Goal: Task Accomplishment & Management: Manage account settings

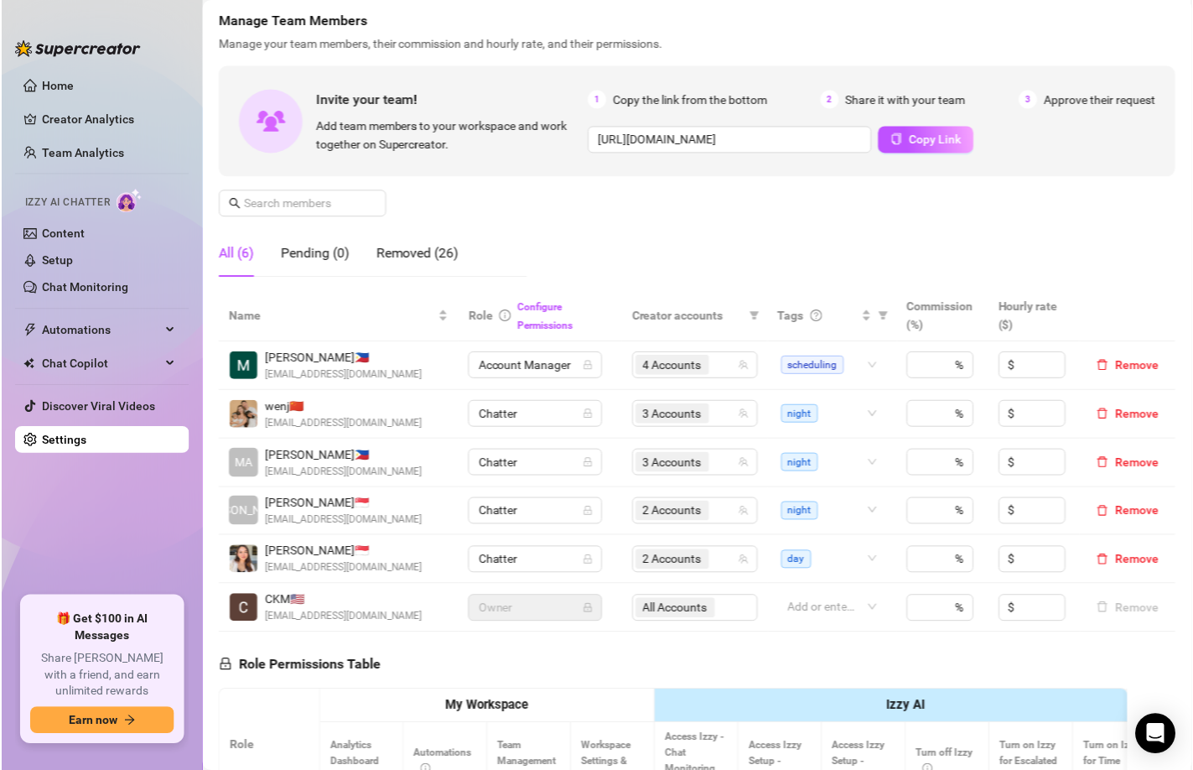
scroll to position [86, 0]
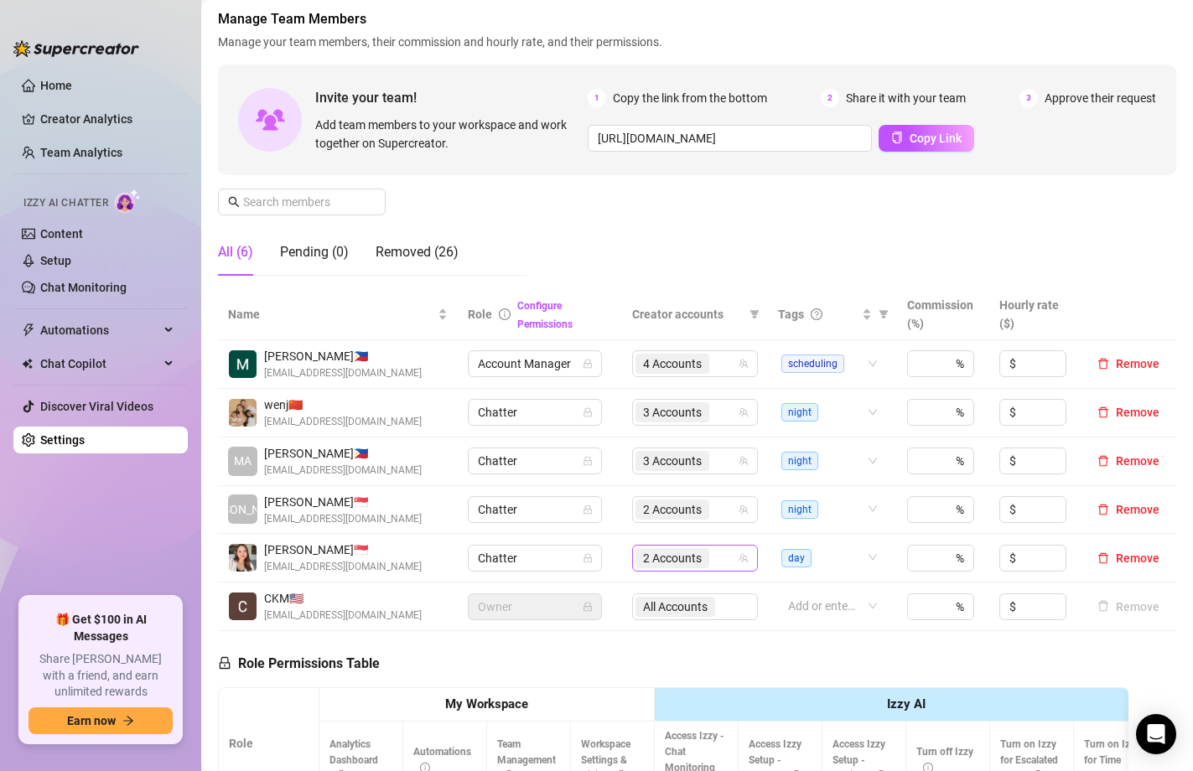
click at [697, 556] on span "2 Accounts" at bounding box center [672, 558] width 59 height 18
click at [689, 203] on div "Manage Team Members Manage your team members, their commission and hourly rate,…" at bounding box center [697, 149] width 958 height 280
click at [718, 460] on div "3 Accounts" at bounding box center [686, 460] width 101 height 23
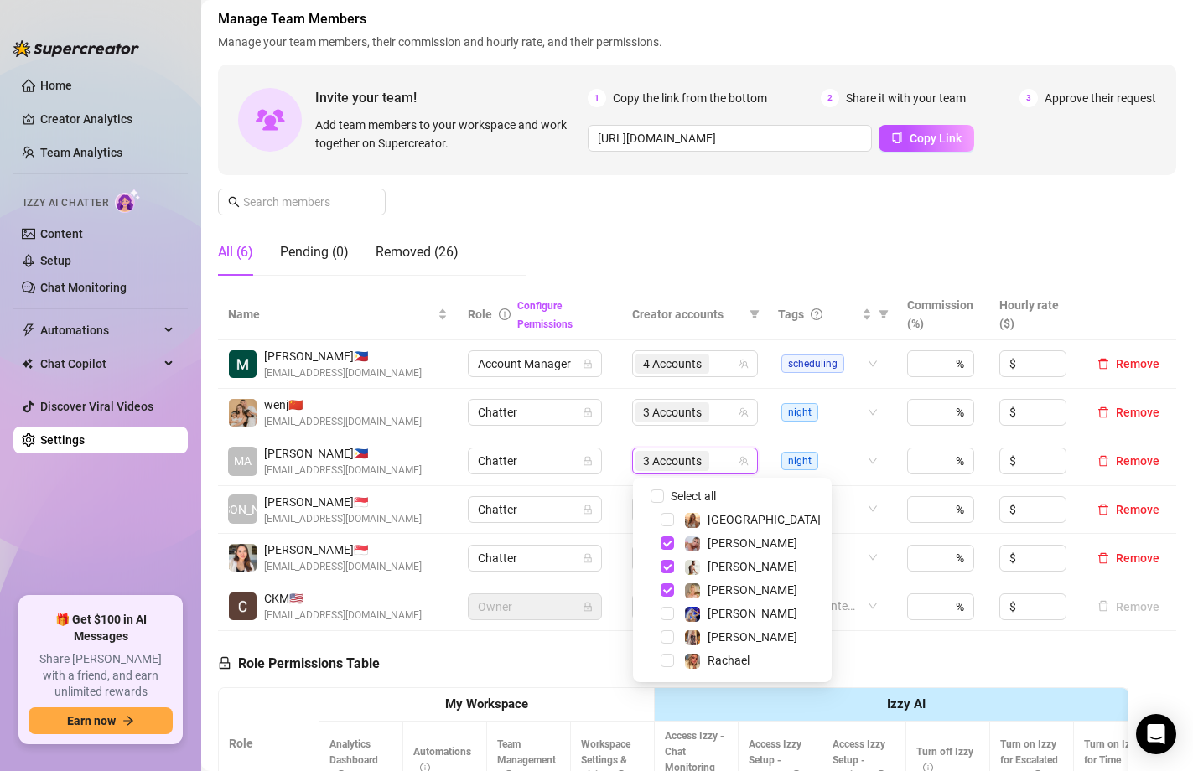
click at [703, 226] on div "Manage Team Members Manage your team members, their commission and hourly rate,…" at bounding box center [697, 149] width 958 height 280
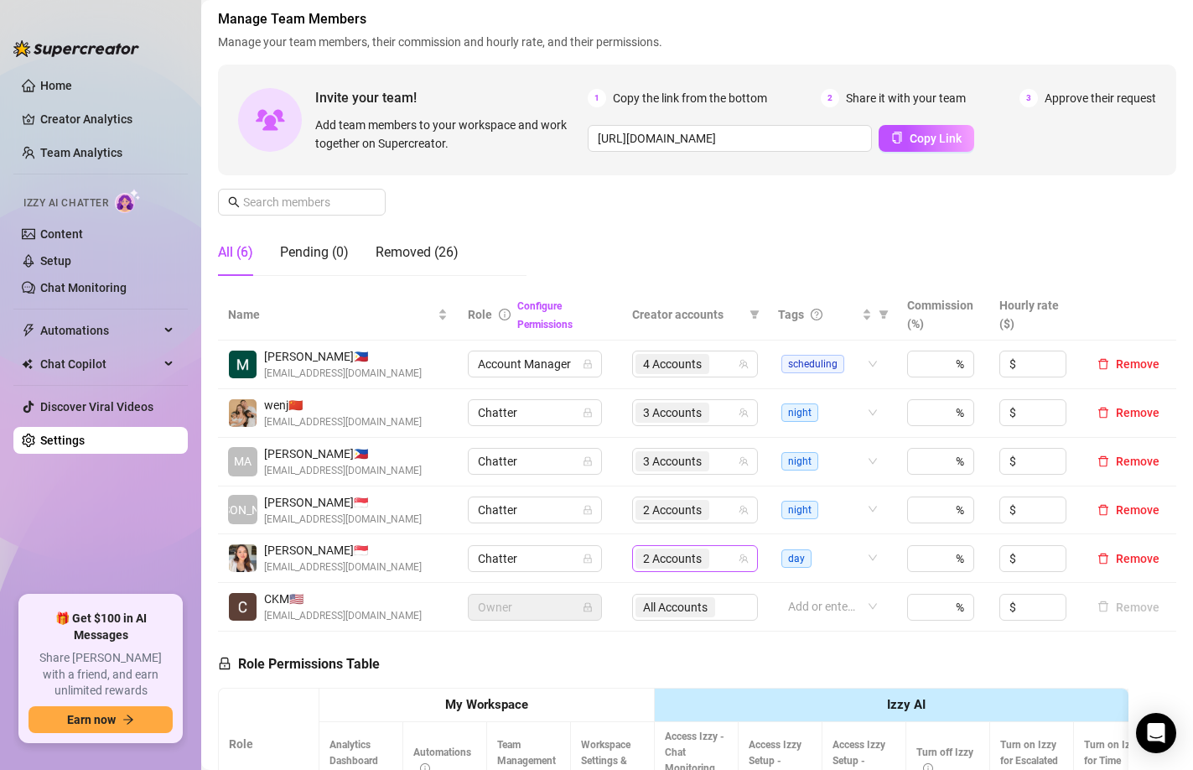
click at [698, 561] on span "2 Accounts" at bounding box center [672, 558] width 59 height 18
click at [707, 217] on div "Manage Team Members Manage your team members, their commission and hourly rate,…" at bounding box center [697, 149] width 958 height 280
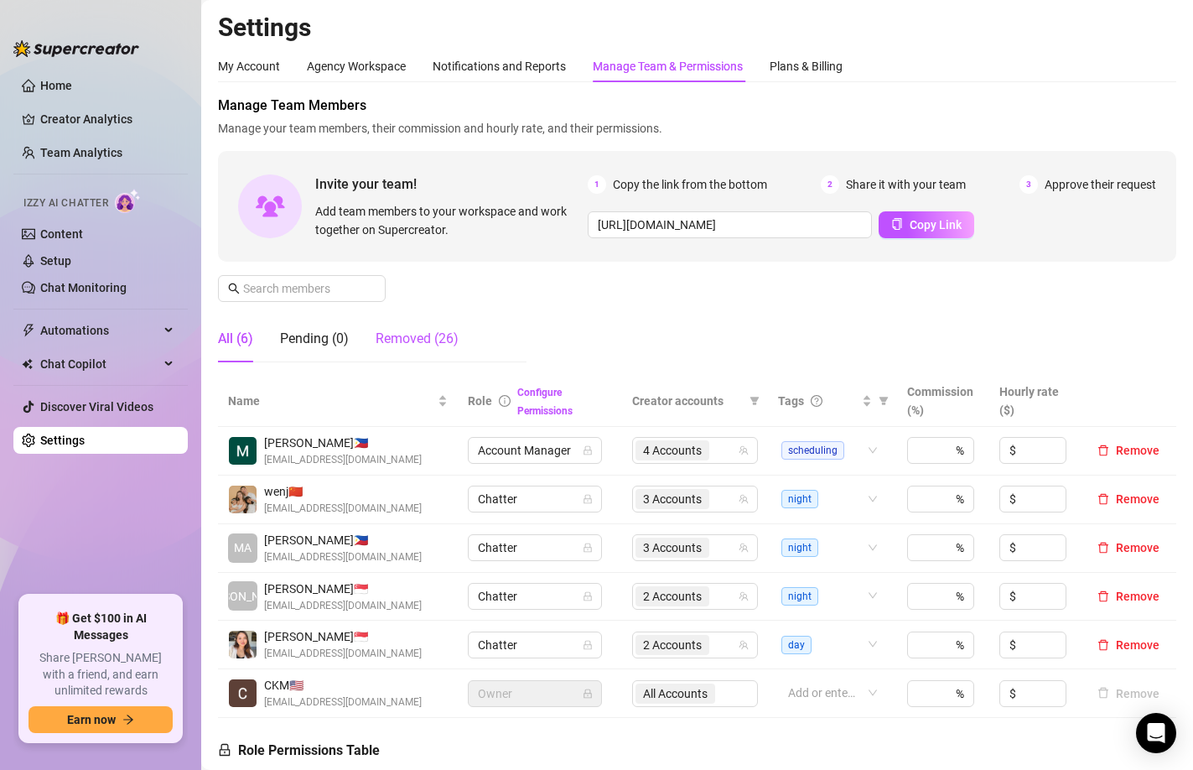
click at [438, 333] on div "Removed (26)" at bounding box center [417, 339] width 83 height 20
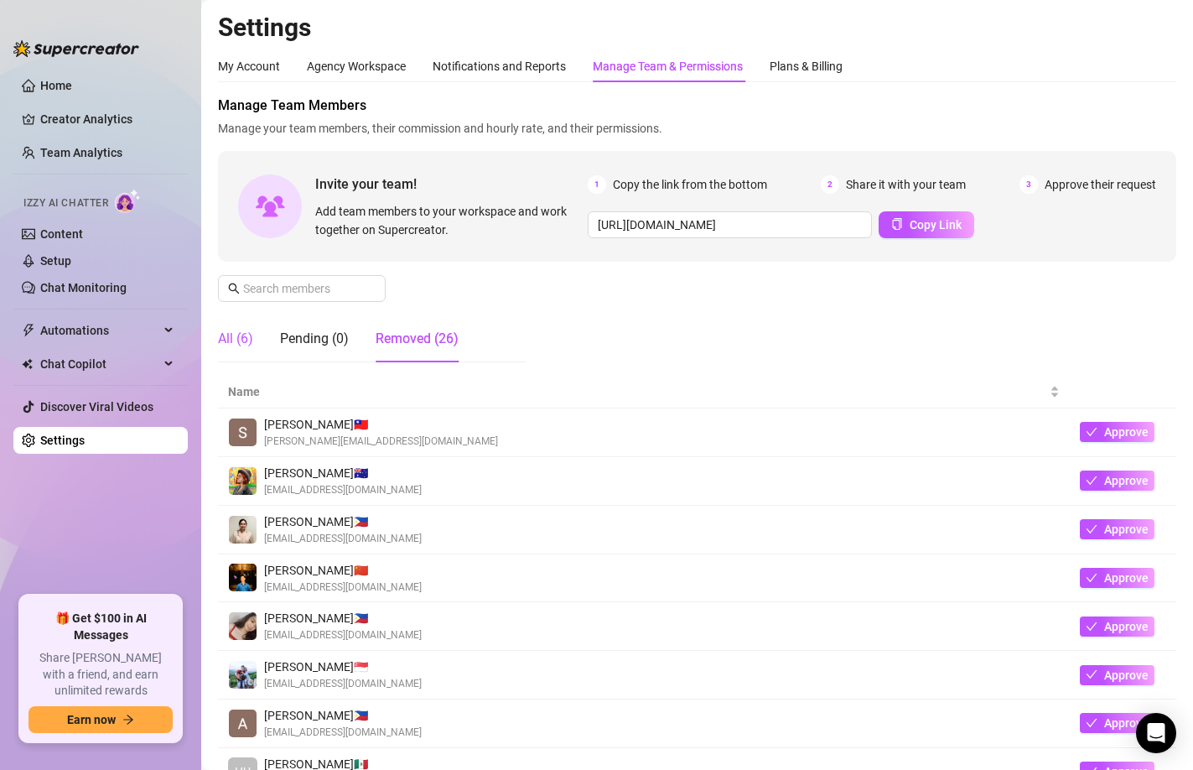
click at [236, 333] on div "All (6)" at bounding box center [235, 339] width 35 height 20
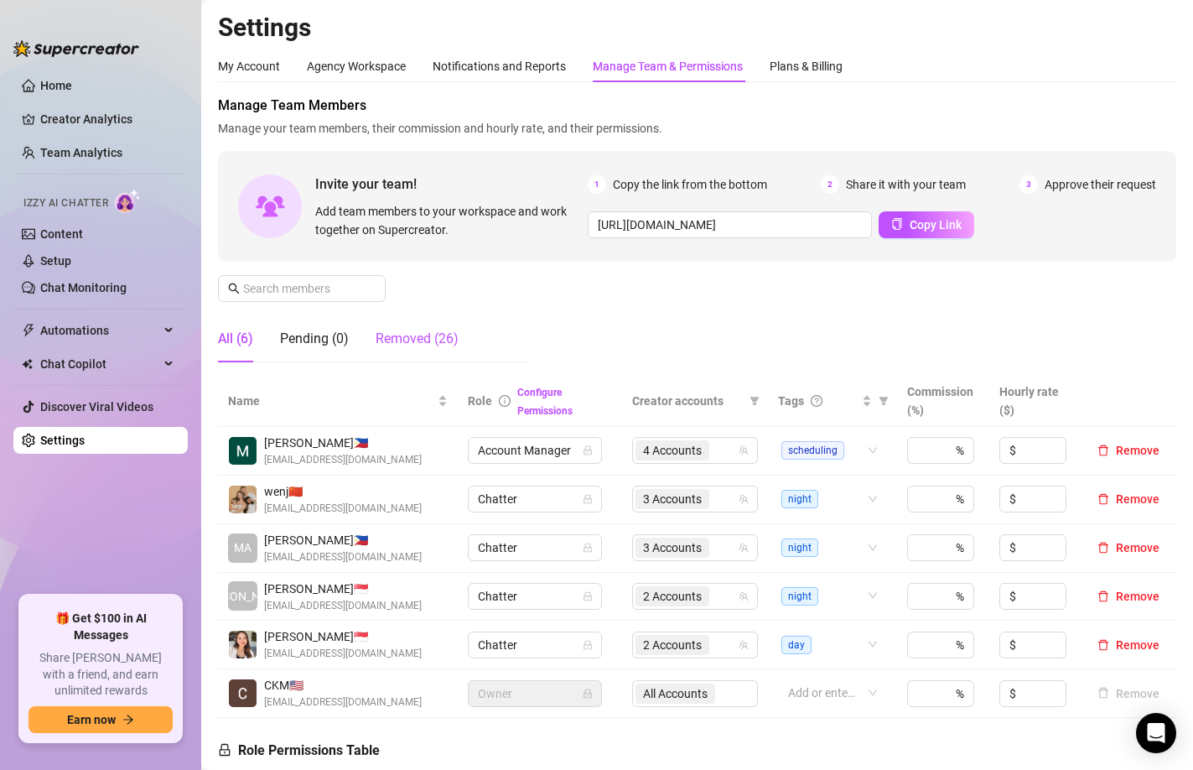
click at [407, 342] on div "Removed (26)" at bounding box center [417, 339] width 83 height 20
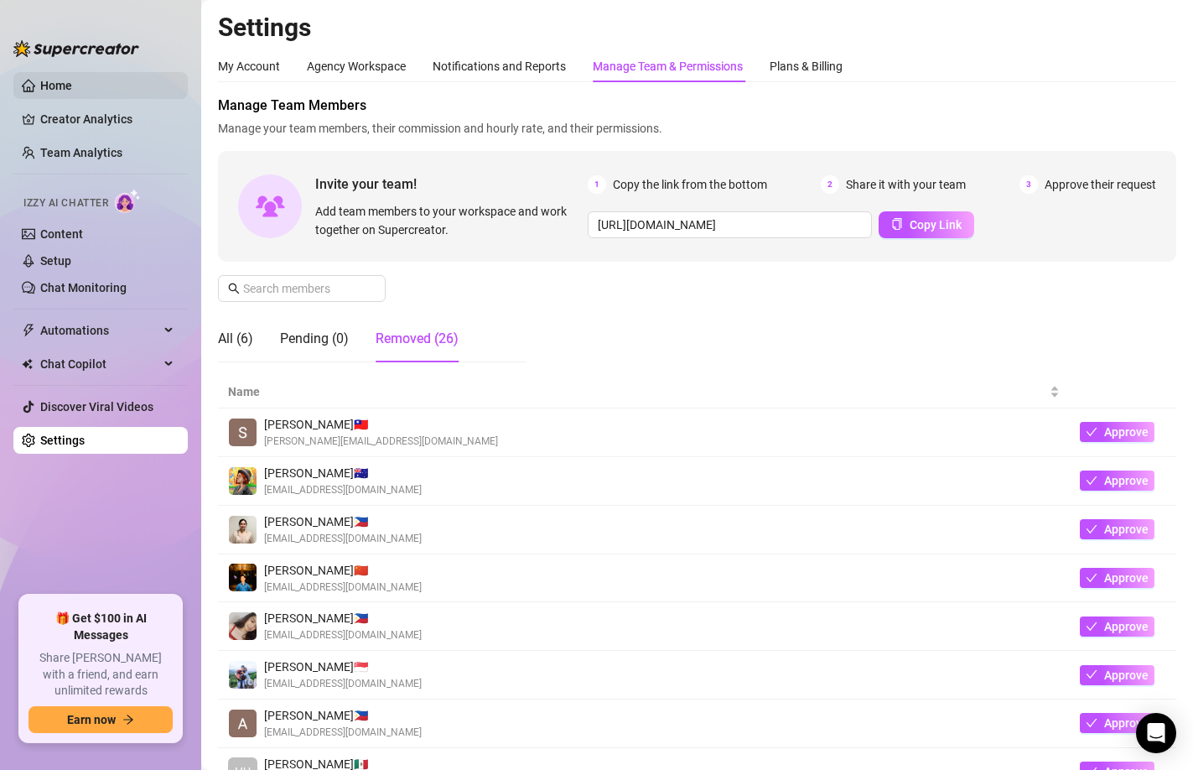
click at [61, 79] on link "Home" at bounding box center [56, 85] width 32 height 13
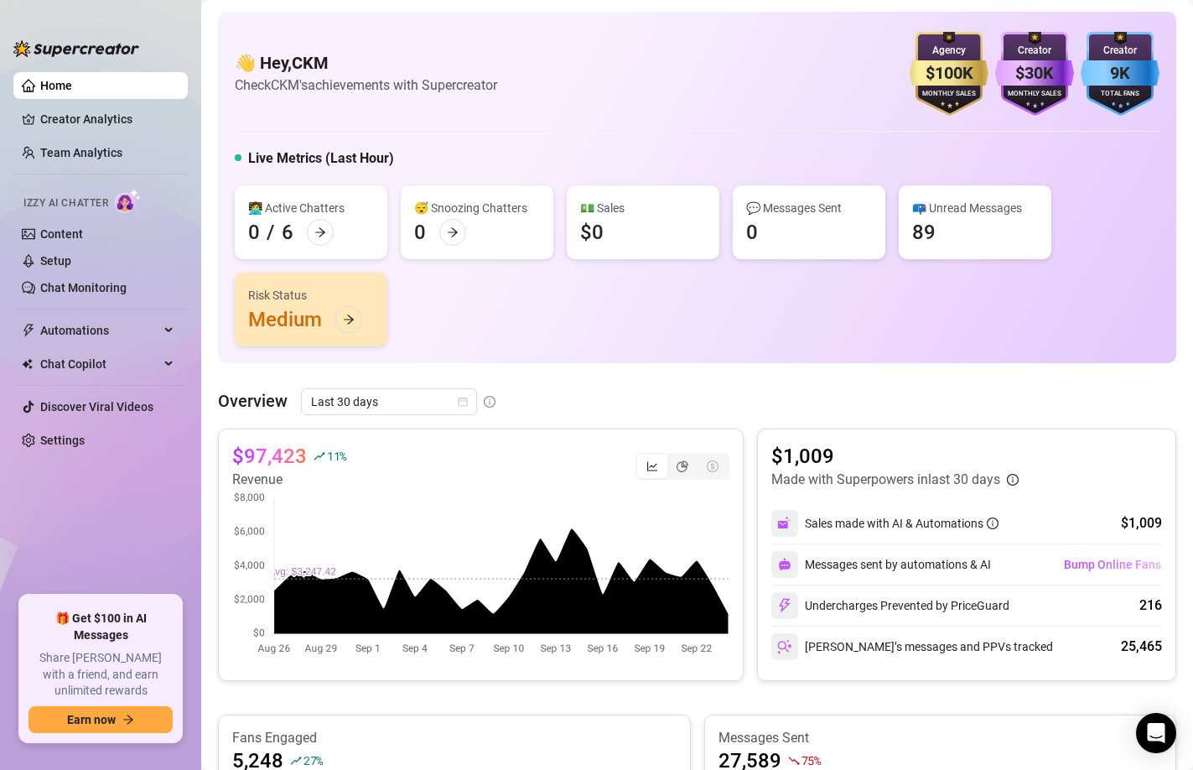
drag, startPoint x: 1034, startPoint y: 58, endPoint x: 1034, endPoint y: 119, distance: 61.2
click at [1034, 119] on div "👋 Hey, CKM Check CKM's achievements with Supercreator $100K Agency Monthly Sale…" at bounding box center [697, 187] width 958 height 351
drag, startPoint x: 889, startPoint y: 54, endPoint x: 1070, endPoint y: 99, distance: 186.7
click at [1072, 100] on div "👋 Hey, CKM Check CKM's achievements with Supercreator $100K Agency Monthly Sale…" at bounding box center [697, 74] width 925 height 84
